Goal: Task Accomplishment & Management: Use online tool/utility

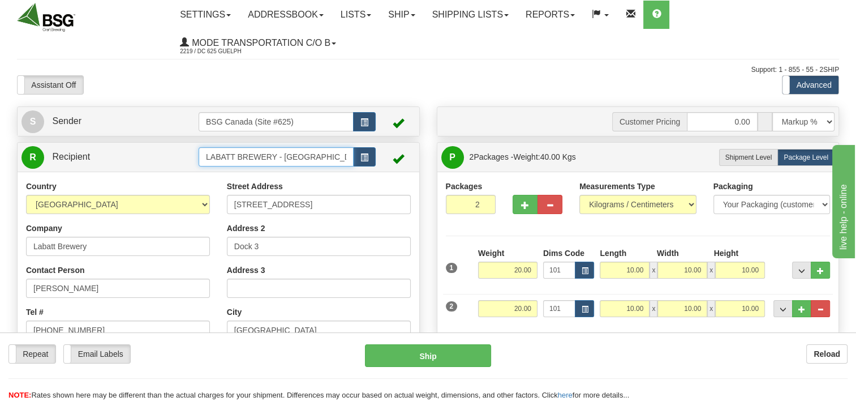
drag, startPoint x: 317, startPoint y: 162, endPoint x: 177, endPoint y: 181, distance: 141.6
click at [184, 181] on div "R Recipient LABATT BREWERY - [GEOGRAPHIC_DATA]" at bounding box center [218, 318] width 403 height 352
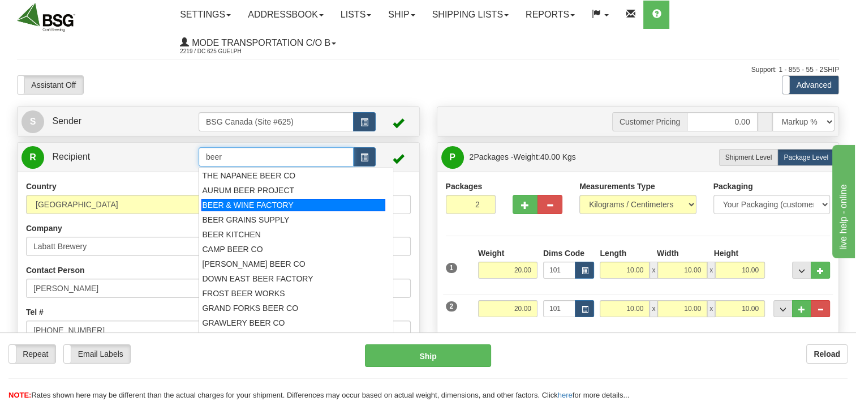
click at [245, 199] on div "BEER & WINE FACTORY" at bounding box center [292, 205] width 183 height 12
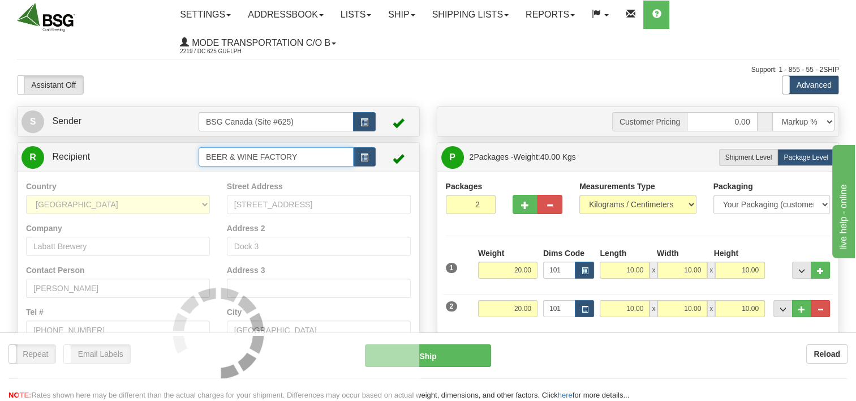
type input "BEER & WINE FACTORY"
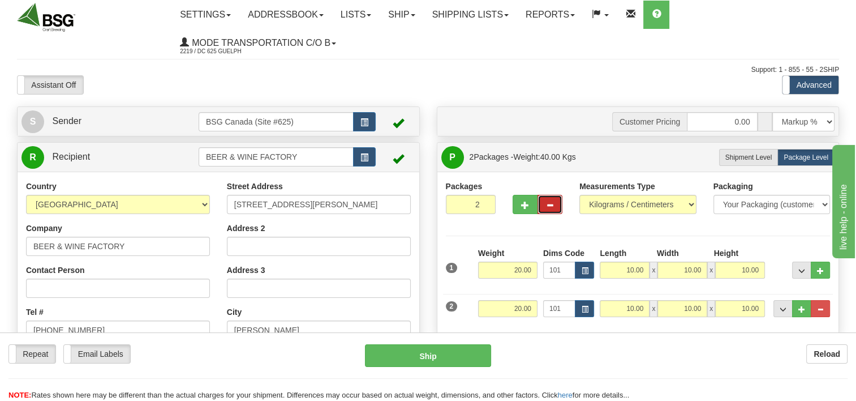
drag, startPoint x: 548, startPoint y: 208, endPoint x: 575, endPoint y: 217, distance: 28.1
click at [548, 208] on span "button" at bounding box center [550, 204] width 8 height 7
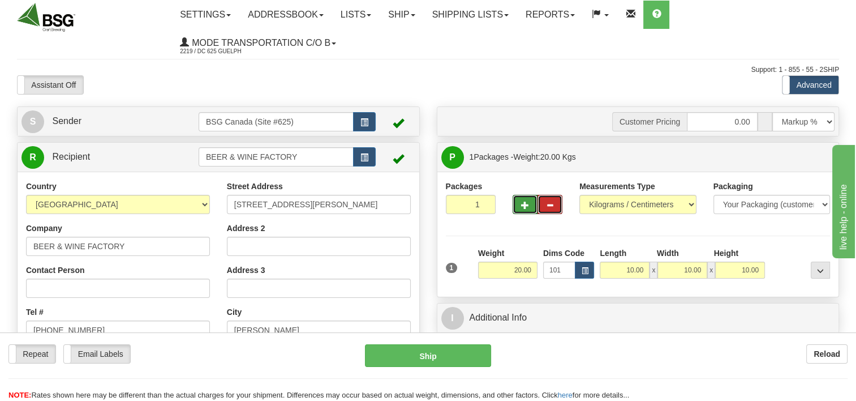
drag, startPoint x: 520, startPoint y: 205, endPoint x: 514, endPoint y: 225, distance: 20.1
click at [519, 205] on button "button" at bounding box center [525, 204] width 25 height 19
type input "2"
click at [801, 160] on span "Package Level" at bounding box center [806, 157] width 45 height 8
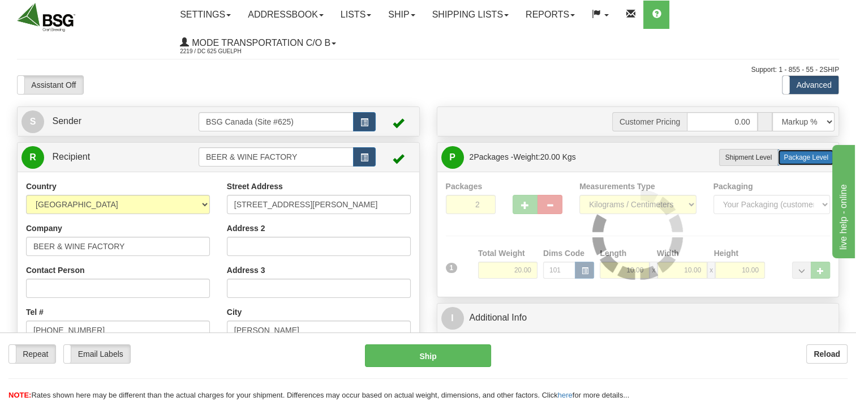
radio input "true"
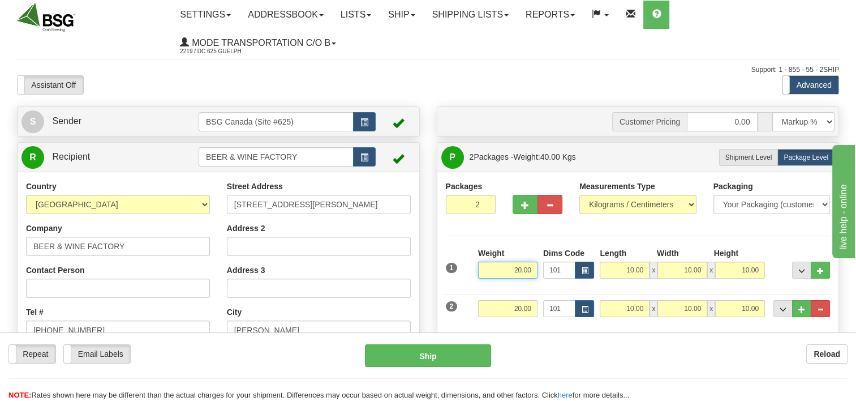
drag, startPoint x: 505, startPoint y: 272, endPoint x: 551, endPoint y: 267, distance: 46.1
click at [551, 267] on div "1 Weight 20.00 Dims Code 101" at bounding box center [638, 267] width 391 height 40
type input "22.70"
click at [499, 319] on div "Weight 20.00" at bounding box center [507, 312] width 65 height 25
drag, startPoint x: 503, startPoint y: 310, endPoint x: 575, endPoint y: 304, distance: 72.7
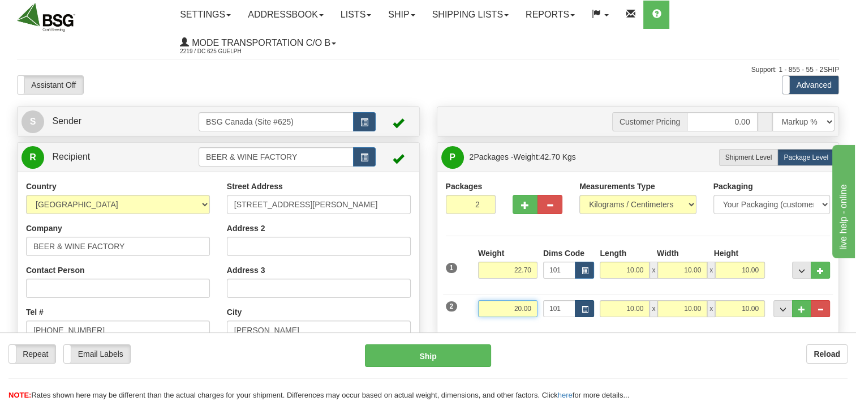
click at [582, 304] on div "2 Weight 20.00 Dims Code 101 Length Width x" at bounding box center [638, 307] width 391 height 38
click at [498, 234] on div "Packages 2 2 Measurements Type" at bounding box center [638, 254] width 385 height 146
type input "3.00"
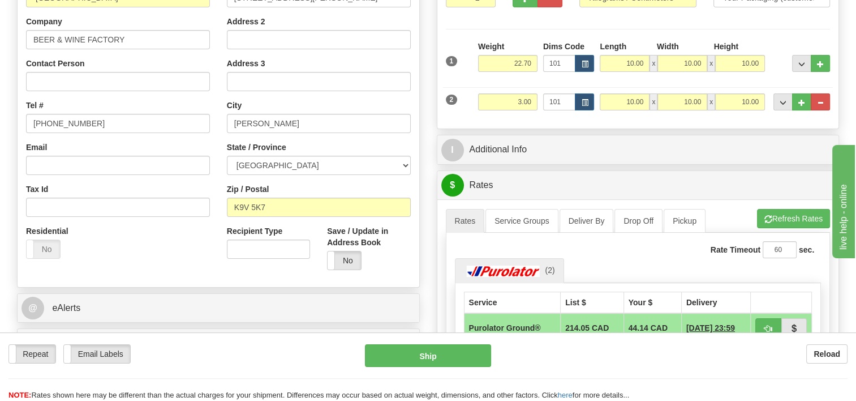
scroll to position [226, 0]
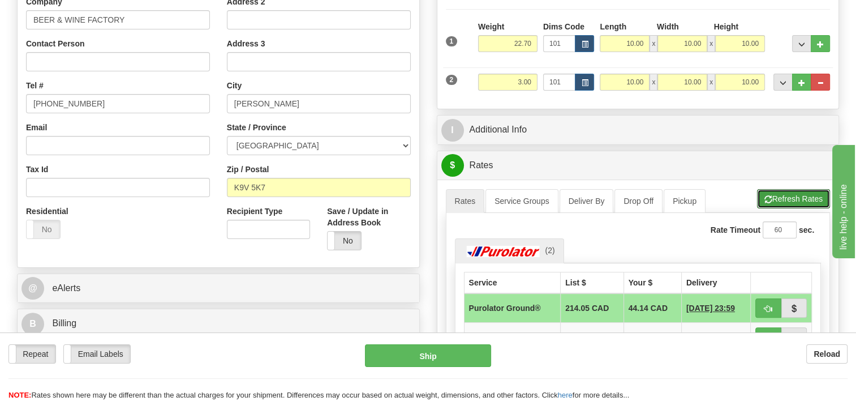
click at [806, 197] on button "Refresh Rates" at bounding box center [793, 198] width 73 height 19
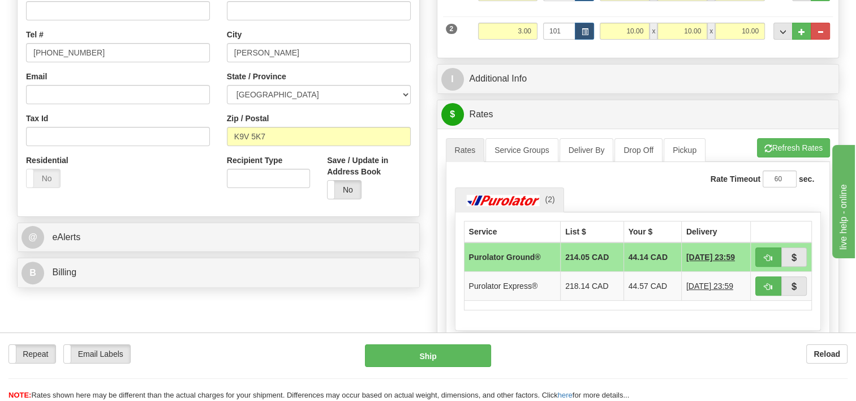
scroll to position [283, 0]
